Goal: Task Accomplishment & Management: Use online tool/utility

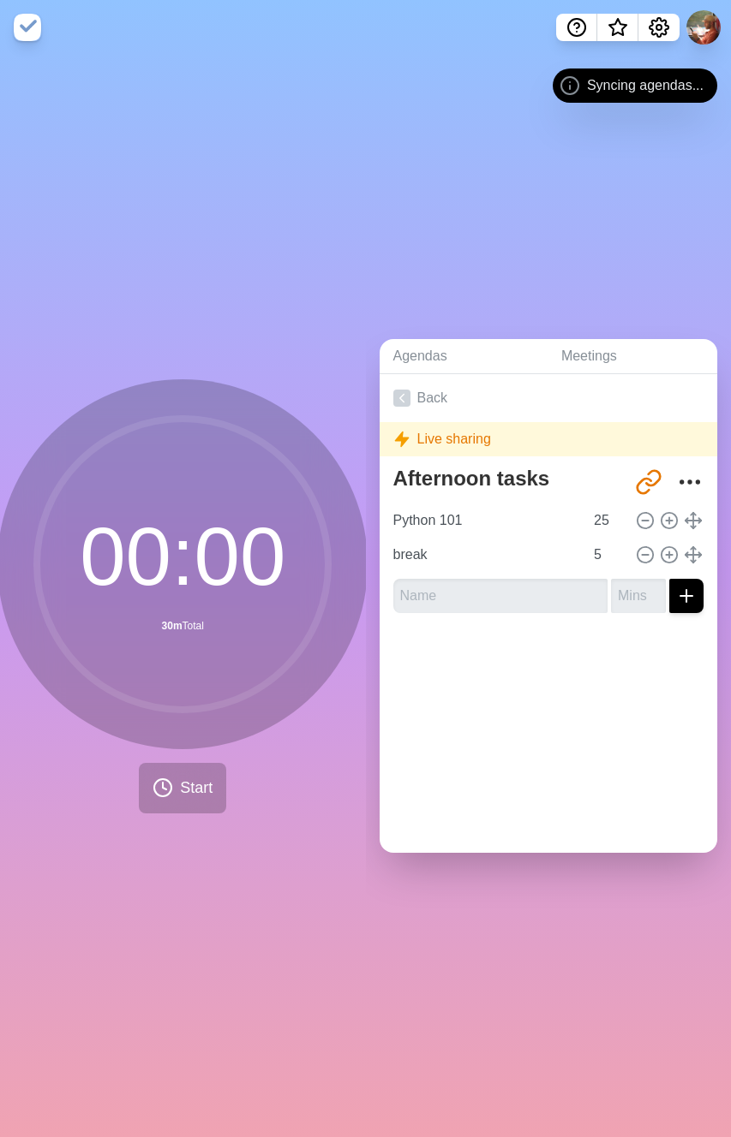
click at [415, 433] on div "Live sharing" at bounding box center [548, 439] width 338 height 34
click at [676, 470] on icon "More" at bounding box center [689, 482] width 27 height 27
click at [680, 480] on circle "More" at bounding box center [681, 481] width 3 height 3
click at [416, 397] on link "Back" at bounding box center [548, 398] width 338 height 48
click at [405, 393] on icon at bounding box center [401, 398] width 17 height 17
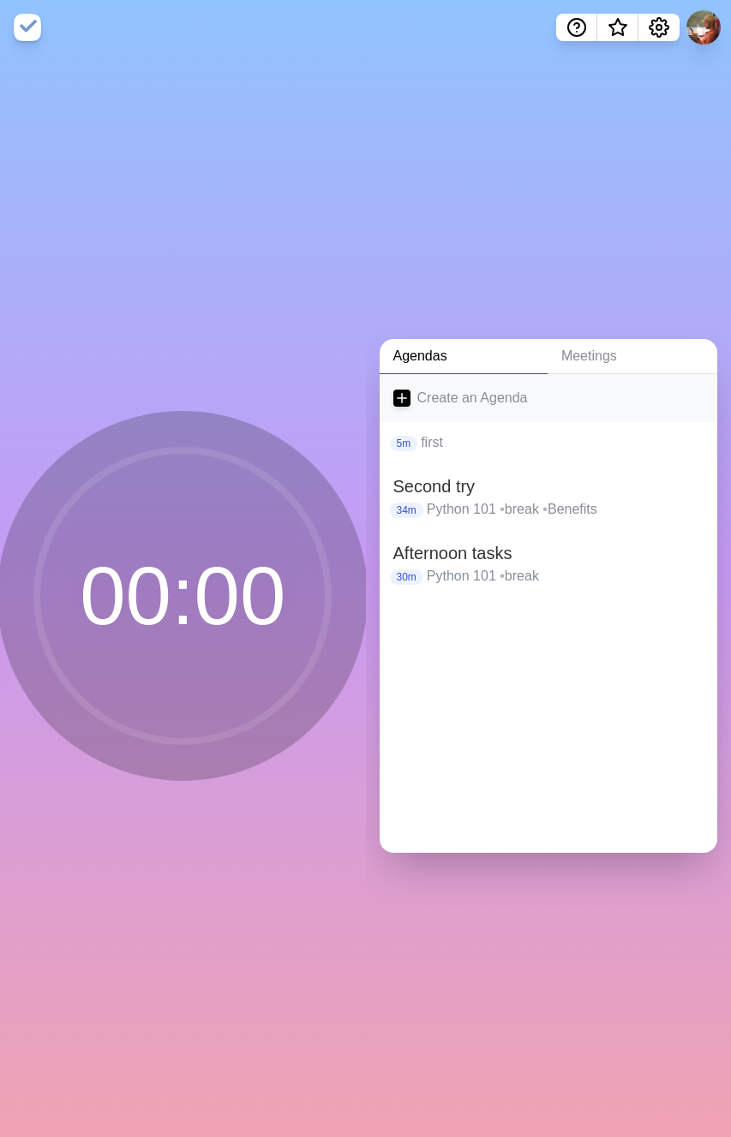
click at [498, 401] on link "Create an Agenda" at bounding box center [548, 398] width 338 height 48
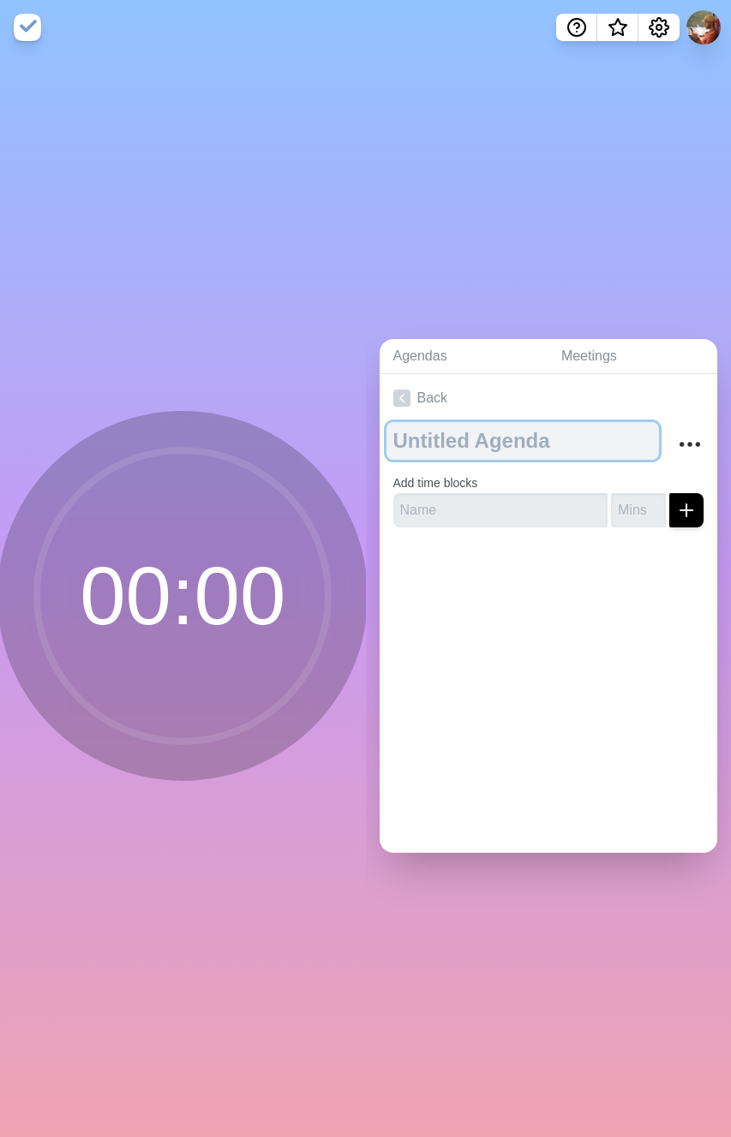
click at [494, 422] on textarea at bounding box center [522, 441] width 273 height 38
type textarea "[DATE]"
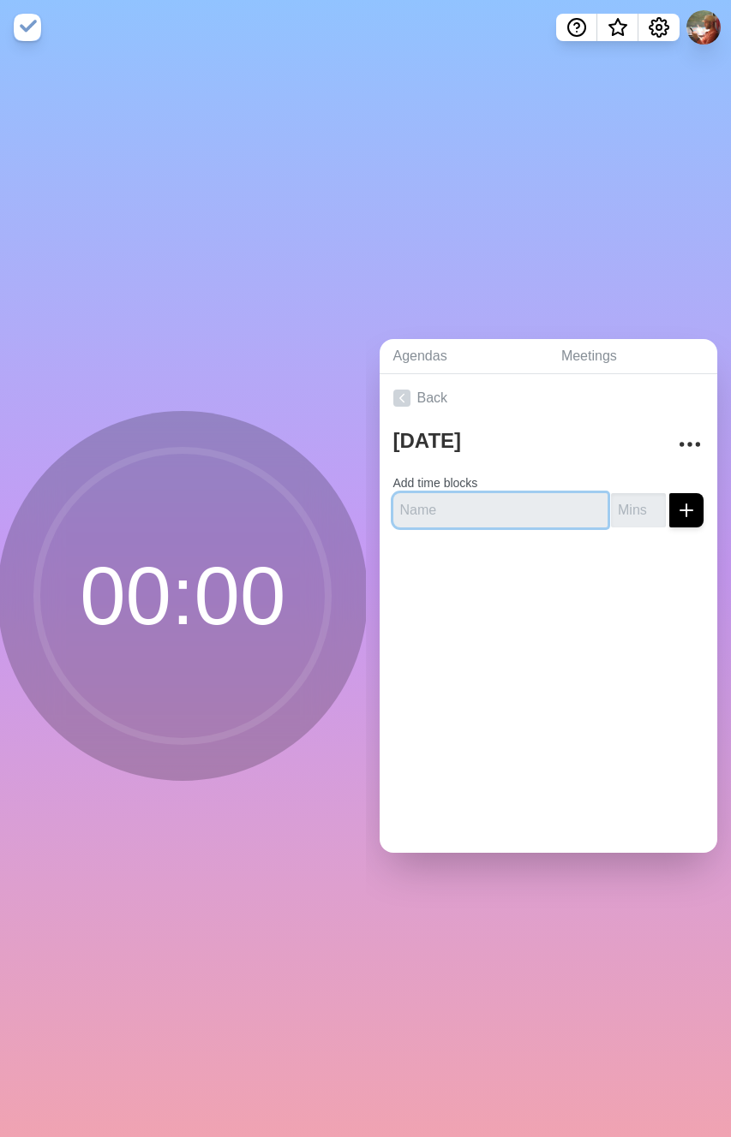
click at [498, 493] on input "text" at bounding box center [500, 510] width 215 height 34
click at [478, 476] on label "Add time blocks" at bounding box center [435, 483] width 85 height 14
click at [478, 515] on input "text" at bounding box center [500, 510] width 215 height 34
type input "Plan"
click at [624, 497] on input "1" at bounding box center [638, 510] width 55 height 34
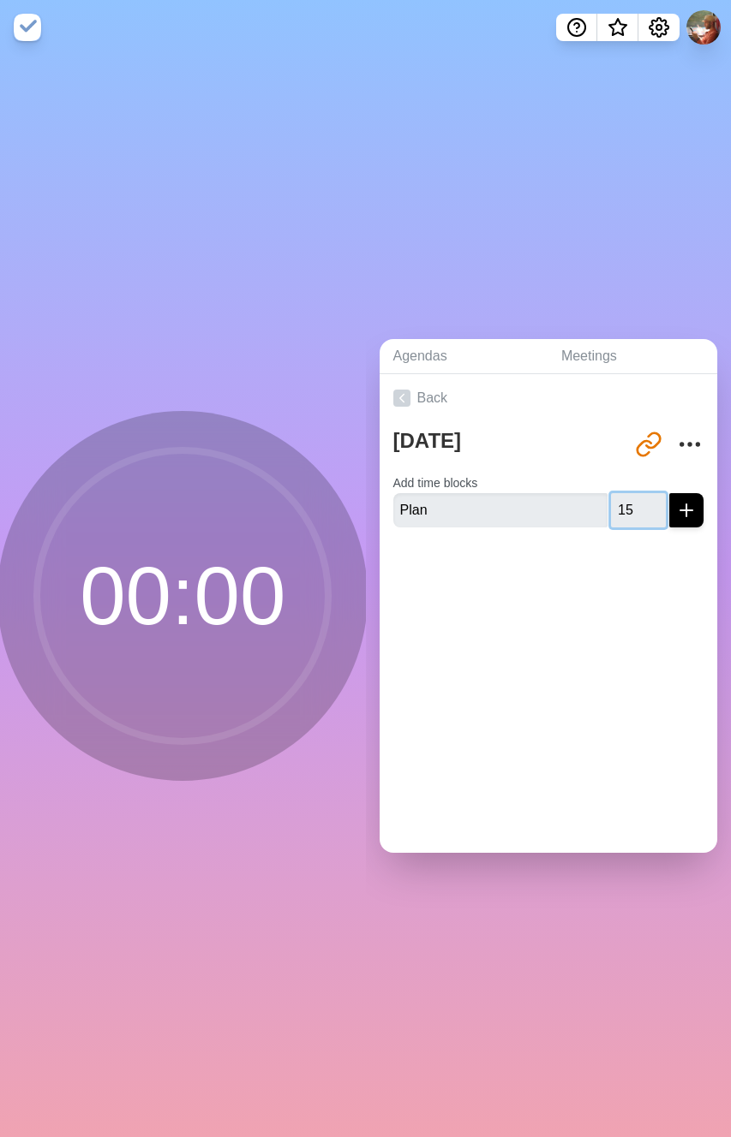
type input "15"
click at [676, 500] on icon "submit" at bounding box center [686, 510] width 21 height 21
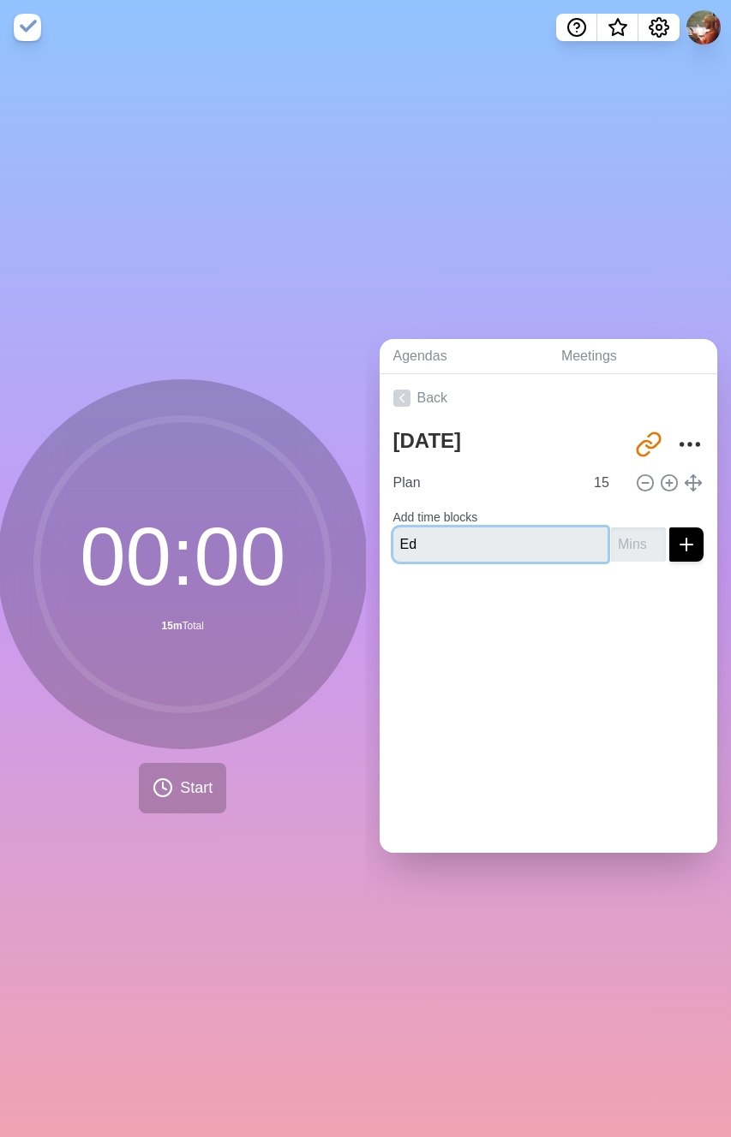
type input "E"
type input "L"
type input "Kick off new job"
type input "10"
click at [686, 539] on line "submit" at bounding box center [686, 545] width 0 height 12
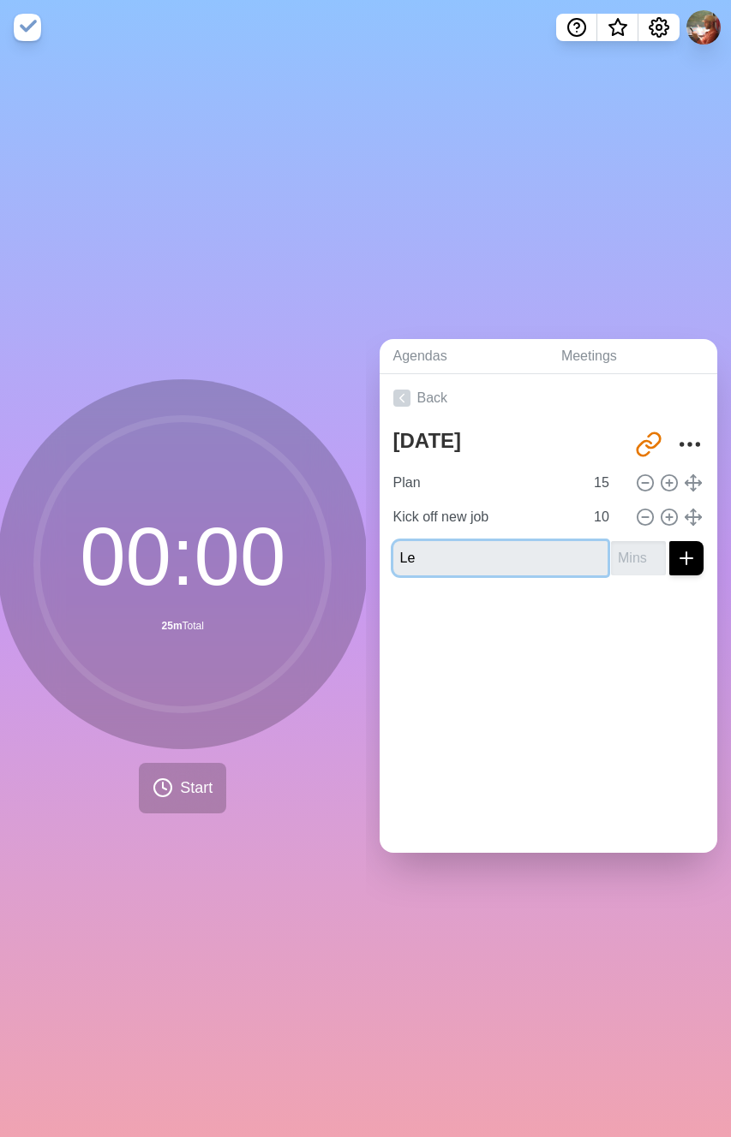
type input "L"
type input "U"
type input "Write in preplan eval"
type input "5"
click at [676, 549] on icon "submit" at bounding box center [686, 558] width 21 height 21
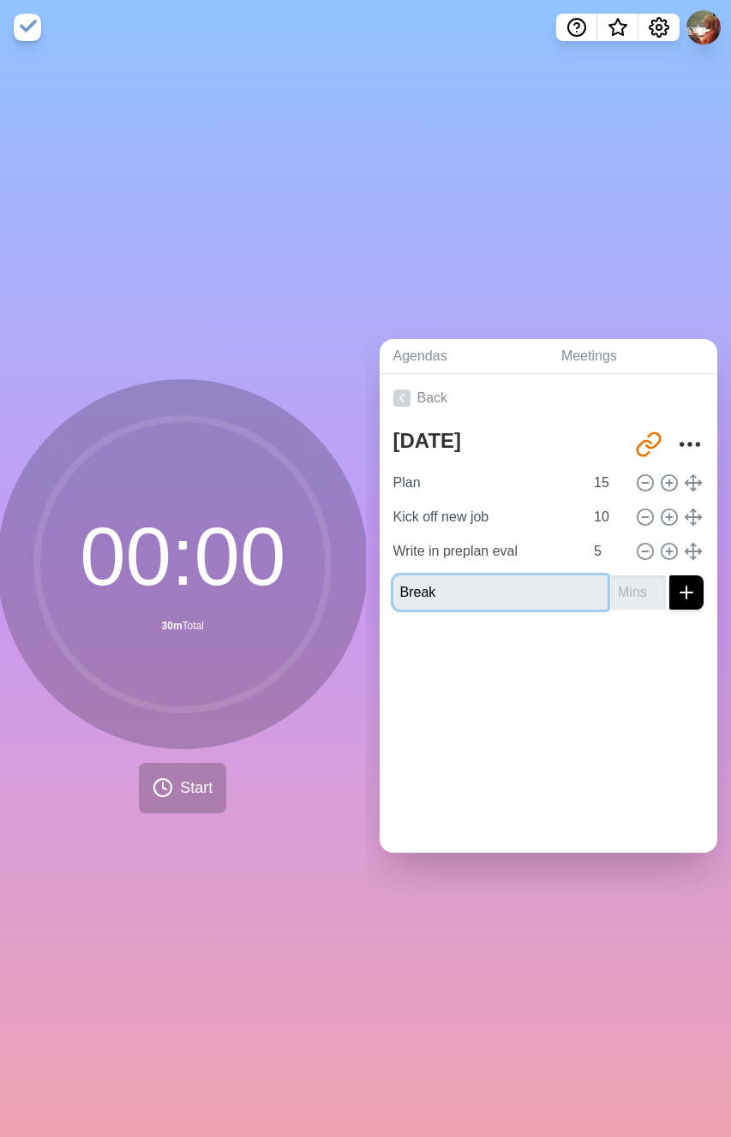
type input "Break"
click at [611, 582] on input "number" at bounding box center [638, 593] width 55 height 34
type input "5"
click at [669, 576] on button "submit" at bounding box center [686, 593] width 34 height 34
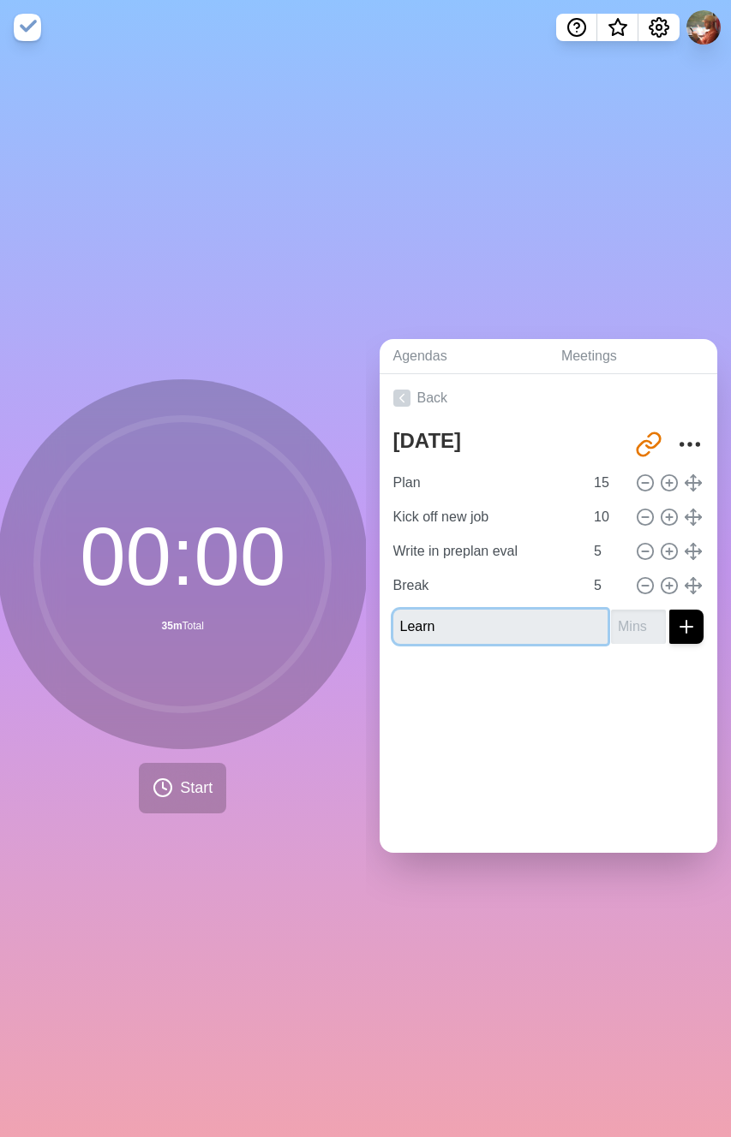
type input "Learn"
type input "25"
click at [669, 610] on button "submit" at bounding box center [686, 627] width 34 height 34
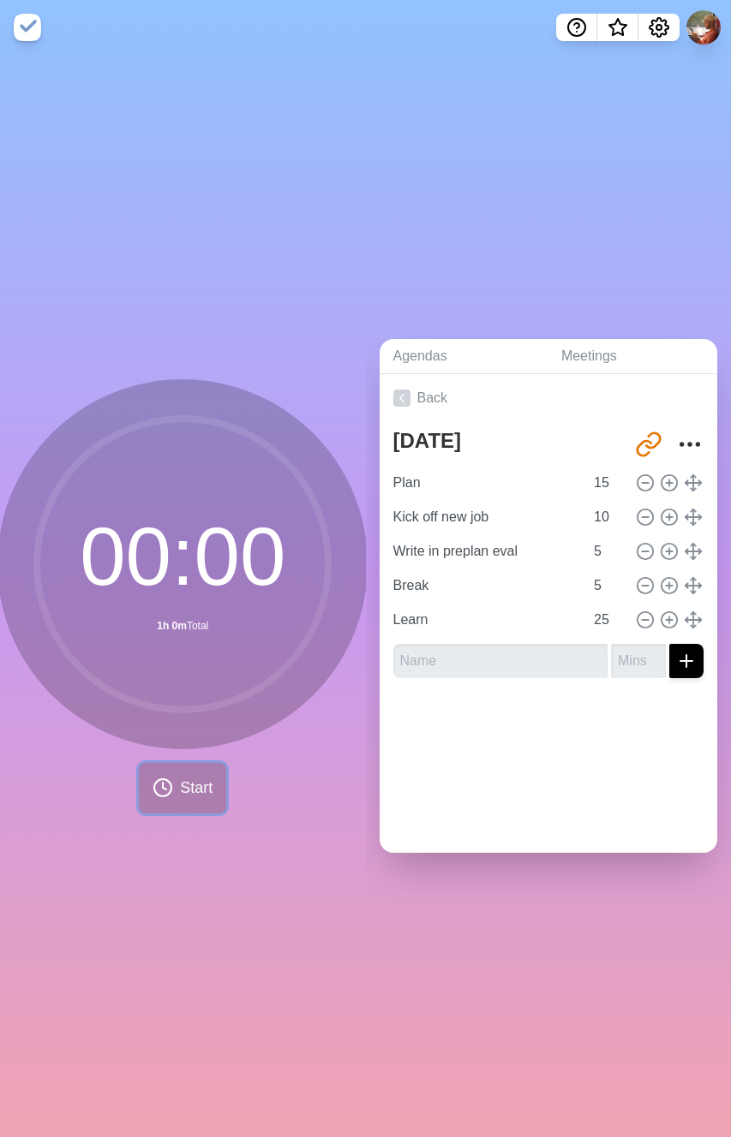
click at [185, 780] on span "Start" at bounding box center [196, 788] width 33 height 23
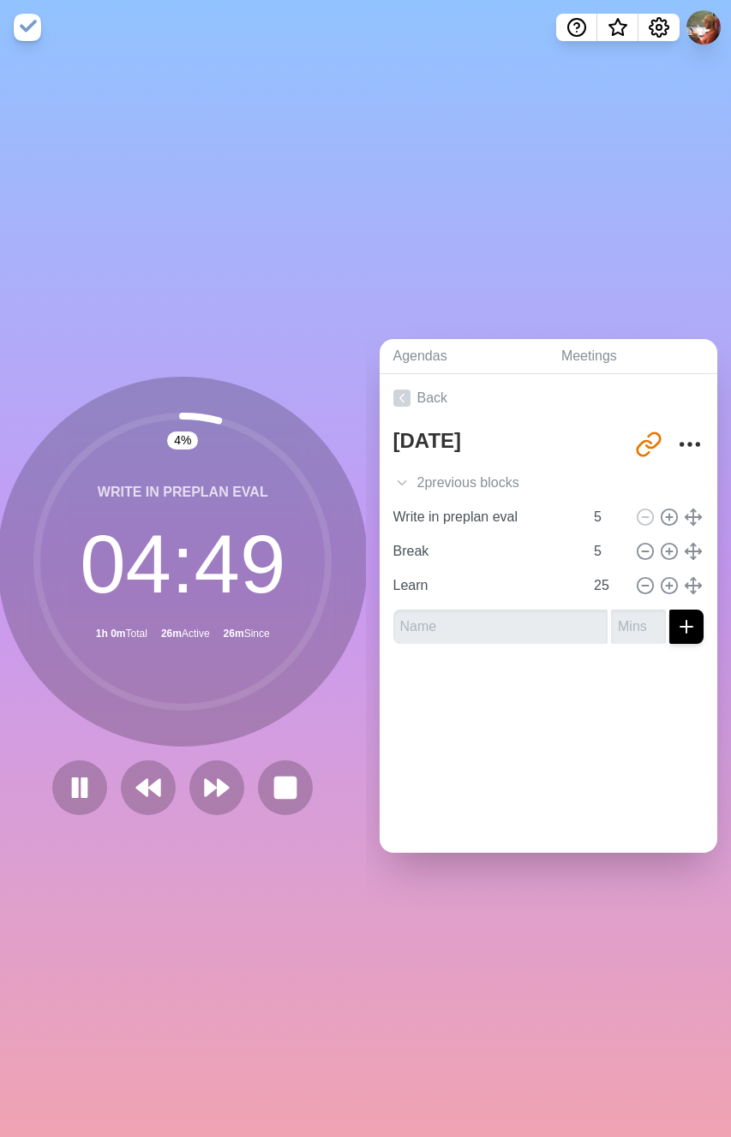
click at [47, 803] on div at bounding box center [182, 788] width 274 height 55
click at [65, 795] on icon at bounding box center [79, 787] width 29 height 29
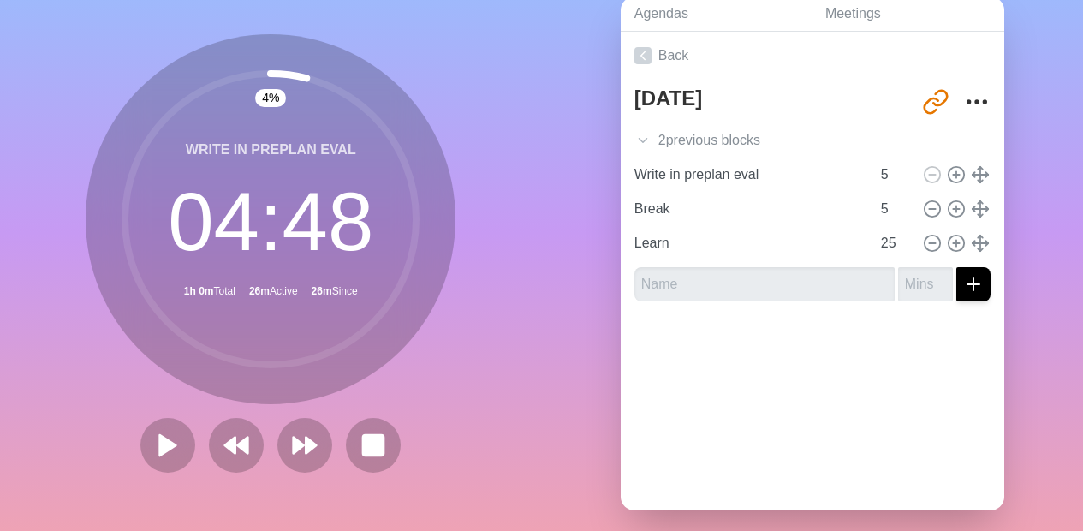
scroll to position [81, 0]
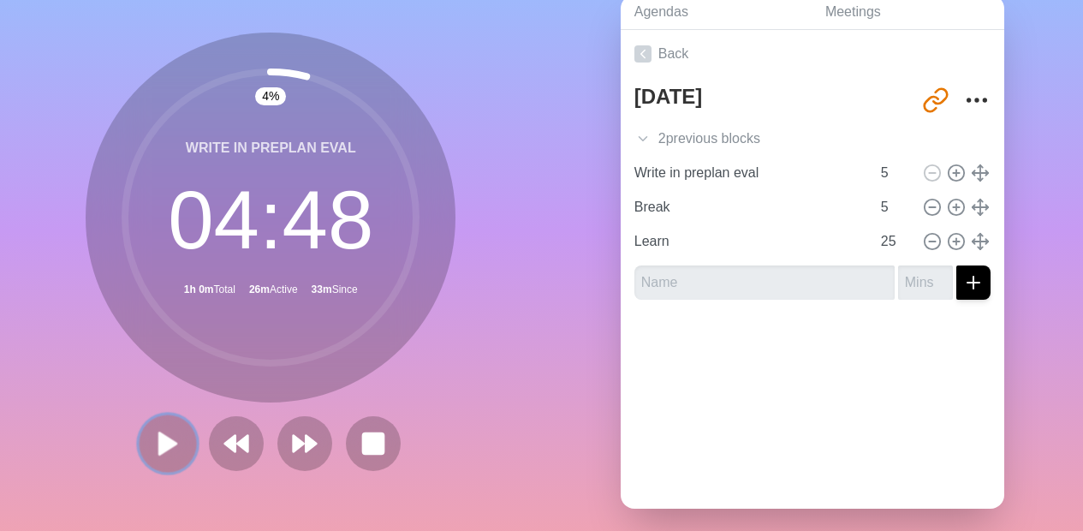
click at [170, 453] on icon at bounding box center [167, 443] width 29 height 29
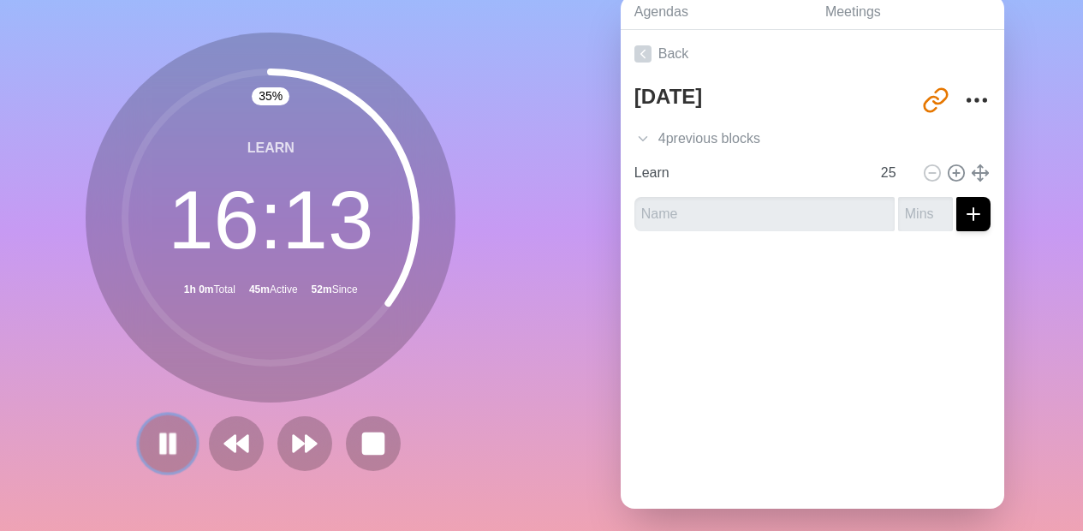
click at [170, 449] on rect at bounding box center [172, 443] width 5 height 19
click at [212, 452] on button at bounding box center [236, 443] width 57 height 57
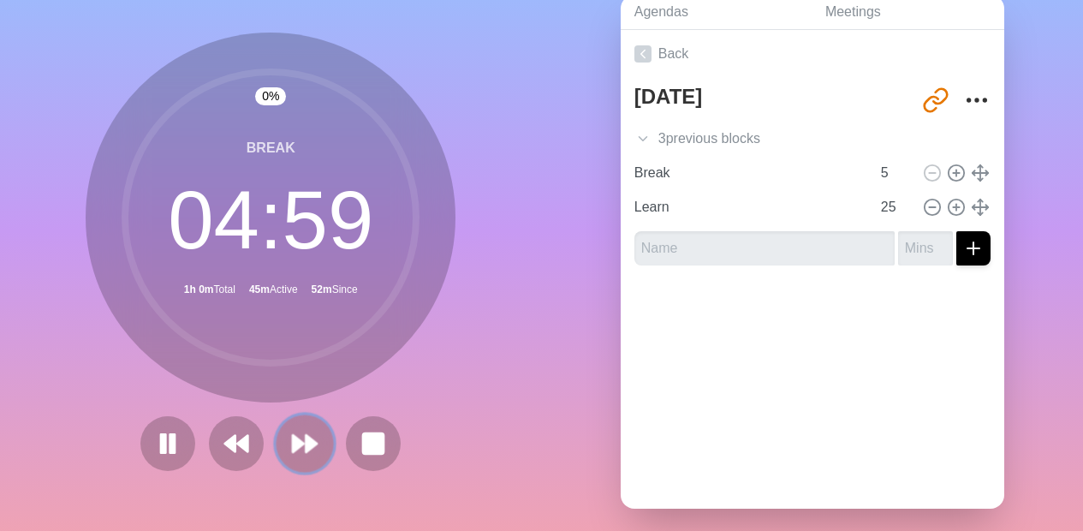
click at [278, 451] on button at bounding box center [305, 443] width 57 height 57
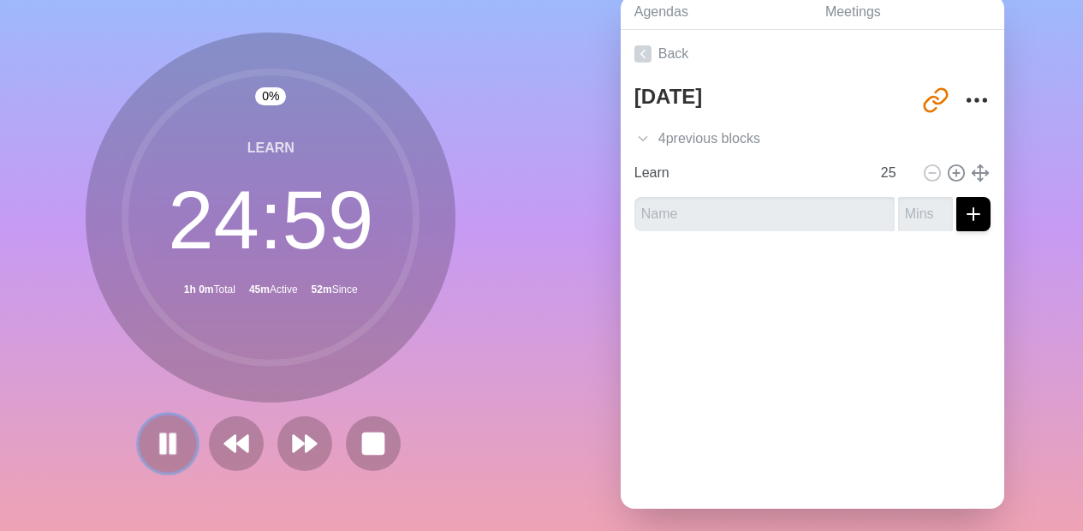
click at [173, 440] on icon at bounding box center [167, 443] width 29 height 29
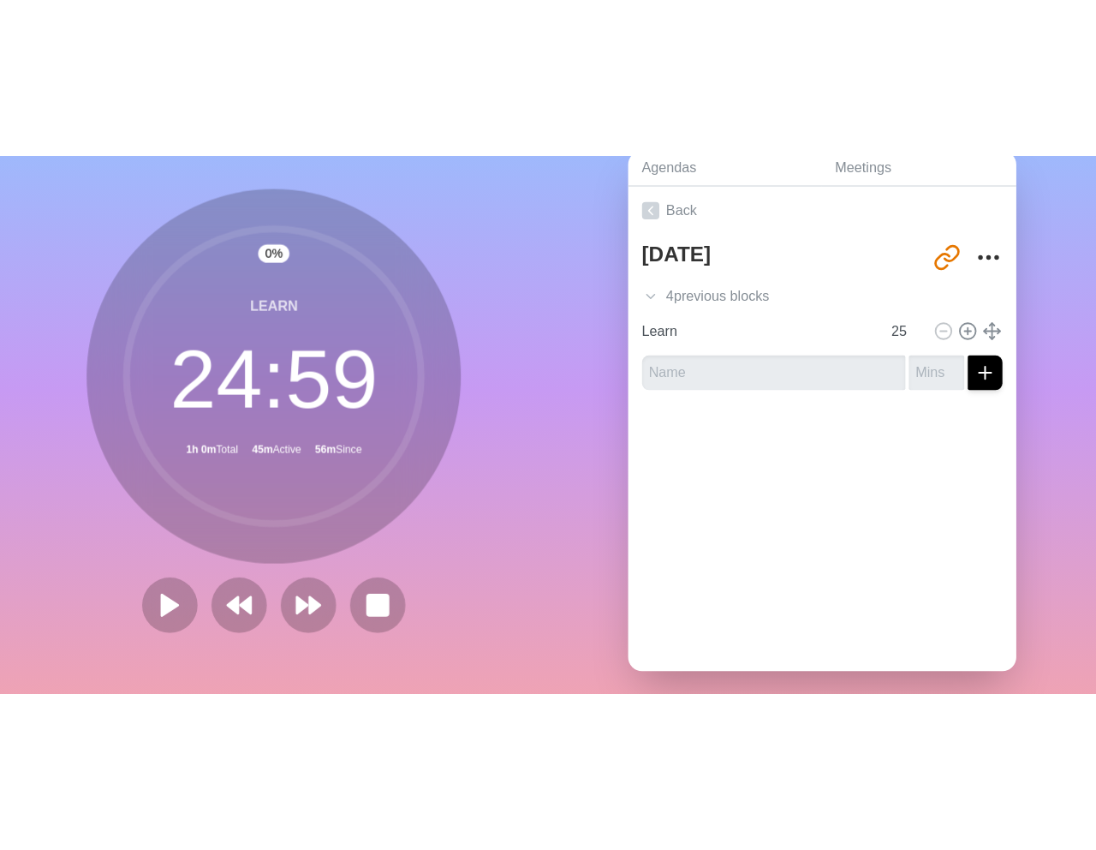
scroll to position [0, 0]
